Goal: Browse casually

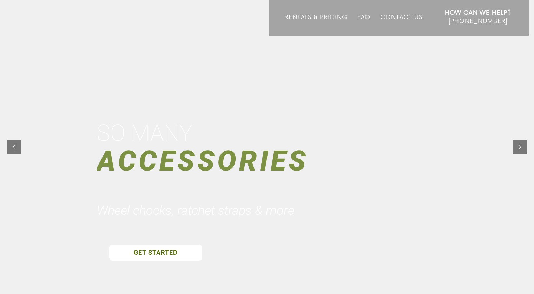
click at [193, 102] on div at bounding box center [267, 147] width 534 height 294
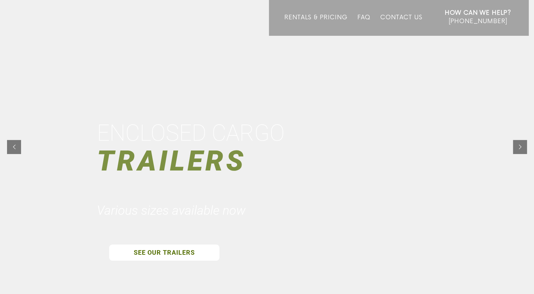
click at [284, 81] on div at bounding box center [267, 147] width 534 height 294
click at [255, 135] on div "HORSE & STOCK" at bounding box center [182, 133] width 170 height 30
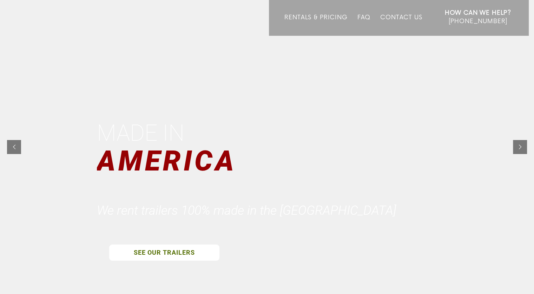
click at [204, 159] on div "AMERICA" at bounding box center [168, 161] width 143 height 39
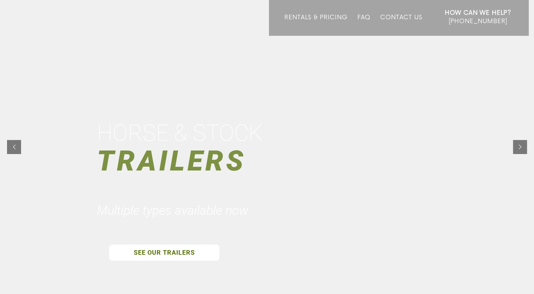
click at [269, 158] on div at bounding box center [267, 147] width 534 height 294
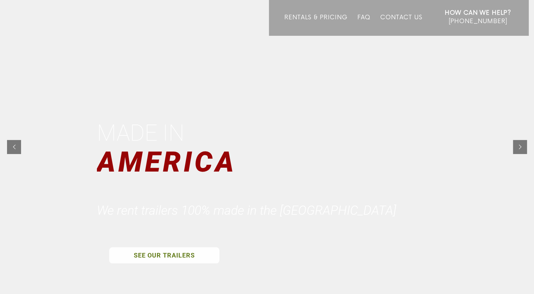
click at [253, 187] on div at bounding box center [267, 147] width 534 height 294
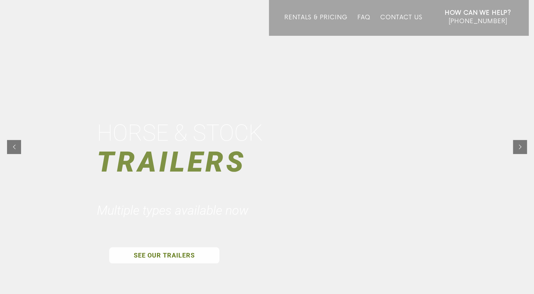
click at [255, 118] on div "HORSE & STOCK" at bounding box center [182, 133] width 170 height 30
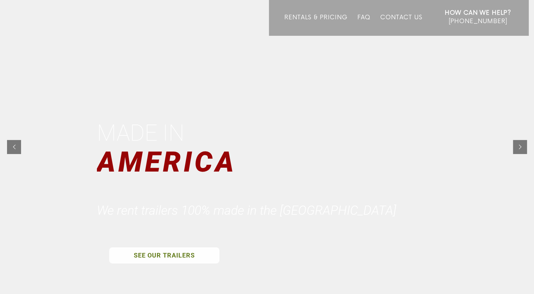
click at [323, 130] on div at bounding box center [267, 147] width 534 height 294
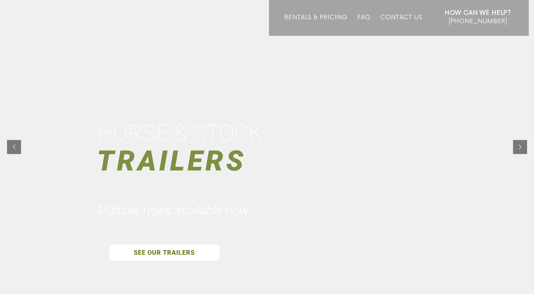
click at [180, 152] on div "TRAILERS" at bounding box center [173, 161] width 153 height 39
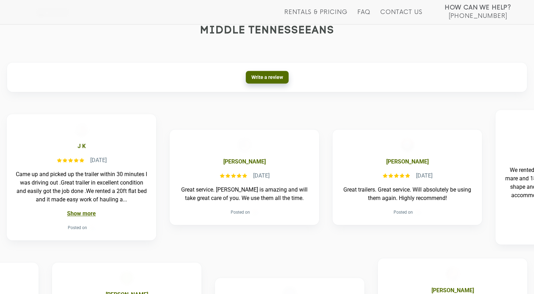
scroll to position [351, 0]
